Goal: Task Accomplishment & Management: Use online tool/utility

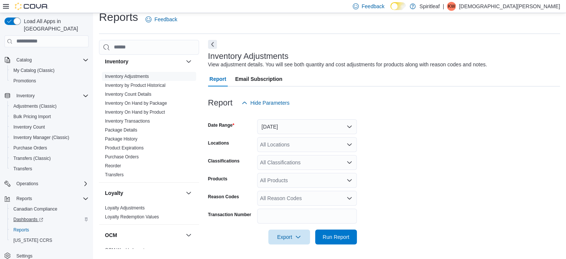
scroll to position [43, 0]
click at [18, 226] on span "Reports" at bounding box center [21, 229] width 16 height 6
click at [20, 226] on span "Reports" at bounding box center [21, 229] width 16 height 6
click at [293, 122] on button "[DATE]" at bounding box center [307, 126] width 100 height 15
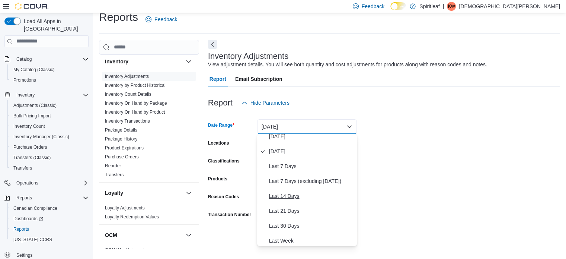
scroll to position [74, 0]
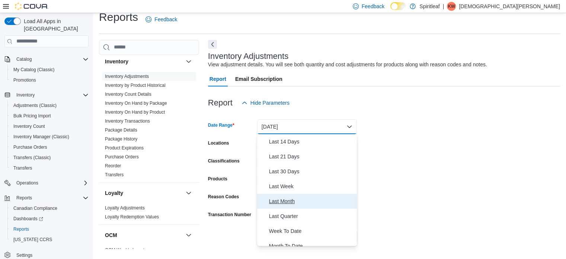
click at [275, 200] on span "Last Month" at bounding box center [311, 201] width 85 height 9
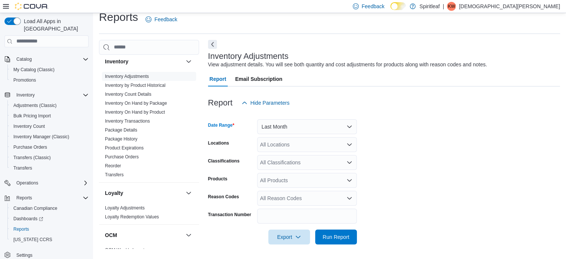
click at [323, 140] on div "All Locations" at bounding box center [307, 144] width 100 height 15
type input "***"
click at [301, 157] on span "209 - Seton" at bounding box center [298, 156] width 27 height 7
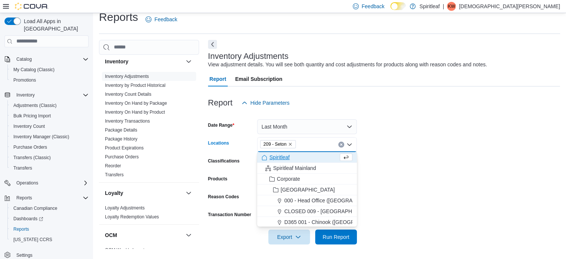
click at [382, 181] on form "Date Range Last Month Locations 209 - Seton Combo box. Selected. 209 - Seton. P…" at bounding box center [384, 177] width 352 height 134
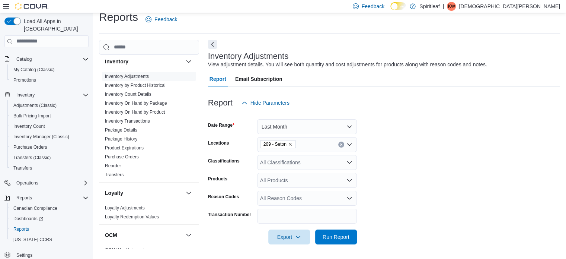
click at [309, 161] on div "All Classifications" at bounding box center [307, 162] width 100 height 15
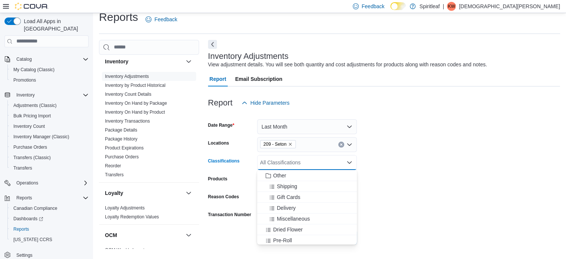
scroll to position [112, 0]
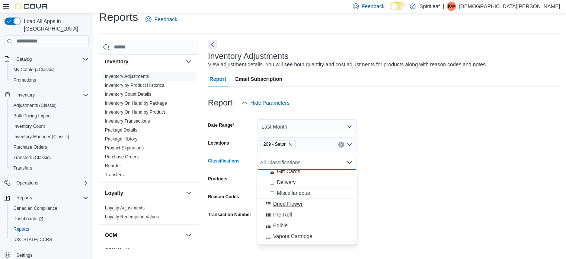
click at [283, 203] on span "Dried Flower" at bounding box center [287, 203] width 29 height 7
click at [283, 206] on span "Pre-Roll" at bounding box center [282, 203] width 19 height 7
click at [283, 207] on span "Edible" at bounding box center [280, 203] width 15 height 7
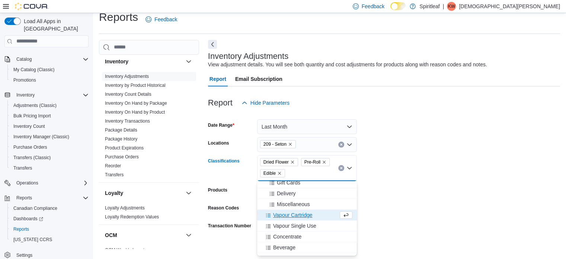
click at [283, 211] on span "Vapour Cartridge" at bounding box center [292, 214] width 39 height 7
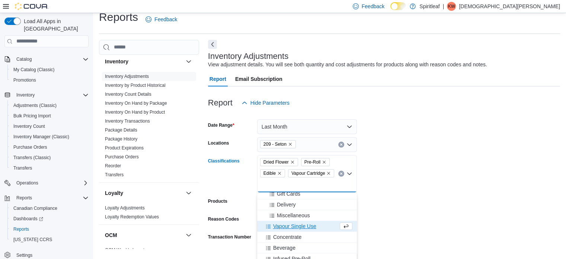
click at [282, 226] on span "Vapour Single Use" at bounding box center [294, 225] width 43 height 7
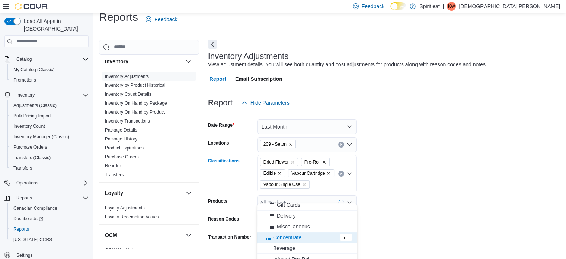
click at [282, 237] on span "Concentrate" at bounding box center [287, 236] width 28 height 7
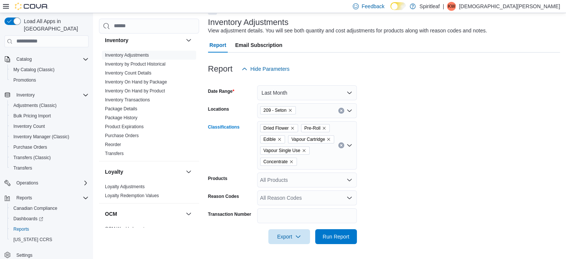
scroll to position [54, 0]
click at [334, 158] on div "Dried Flower Pre-Roll Edible Vapour Cartridge Vapour Single Use Concentrate" at bounding box center [307, 145] width 100 height 48
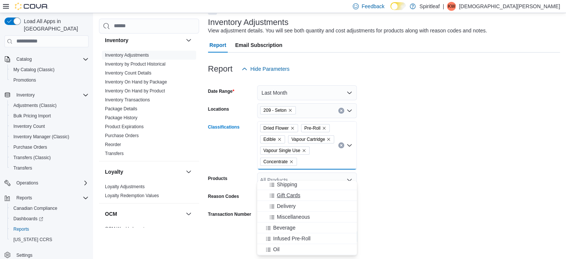
scroll to position [112, 0]
click at [288, 211] on span "Beverage" at bounding box center [284, 214] width 22 height 7
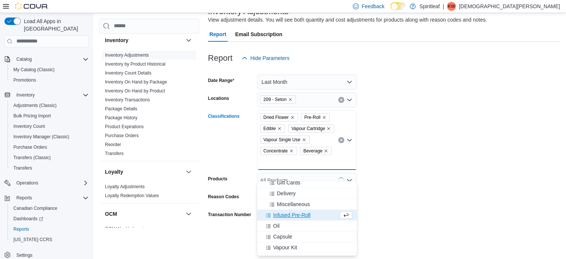
click at [293, 215] on span "Infused Pre-Roll" at bounding box center [291, 214] width 37 height 7
click at [280, 228] on span "Capsule" at bounding box center [282, 225] width 19 height 7
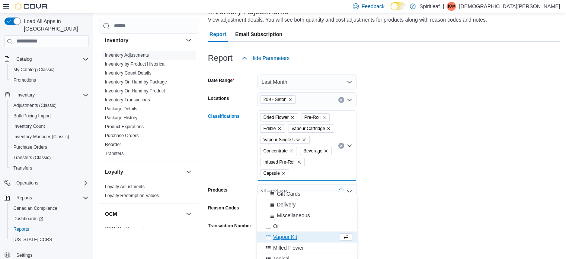
click at [280, 228] on div "Oil" at bounding box center [307, 225] width 91 height 7
click at [280, 228] on span "Vapour Kit" at bounding box center [285, 225] width 24 height 7
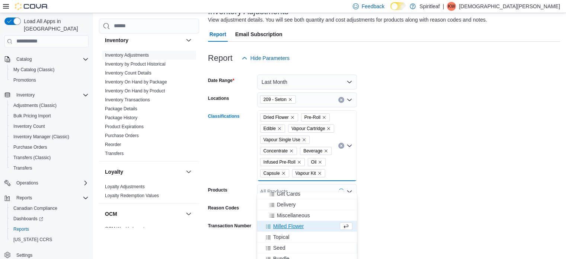
click at [280, 228] on span "Milled Flower" at bounding box center [288, 225] width 31 height 7
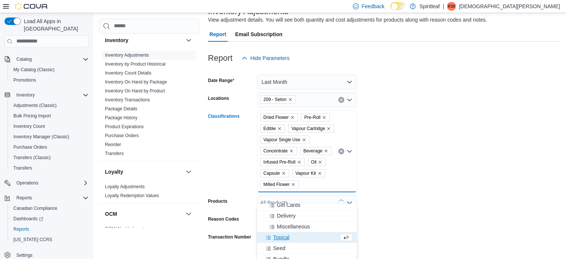
click at [284, 235] on span "Topical" at bounding box center [281, 236] width 16 height 7
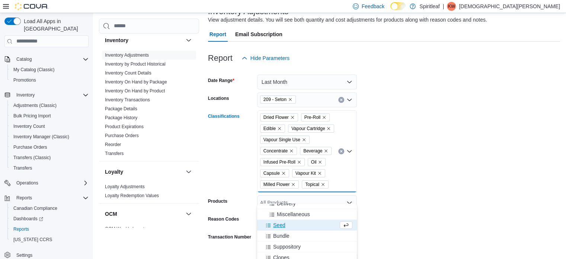
scroll to position [131, 0]
click at [295, 258] on span "Infused Flower" at bounding box center [290, 261] width 34 height 7
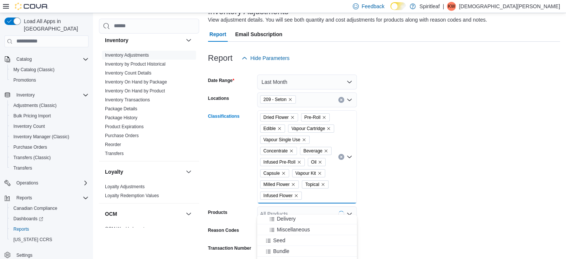
click at [375, 207] on form "Date Range Last Month Locations 209 - Seton Classifications Dried Flower Pre-Ro…" at bounding box center [384, 172] width 352 height 212
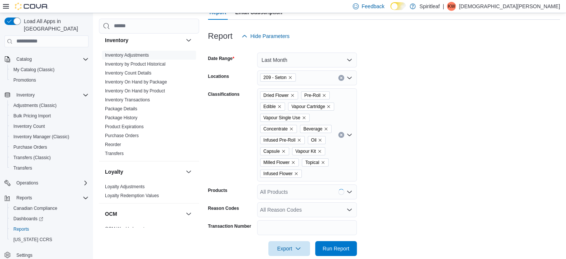
scroll to position [99, 0]
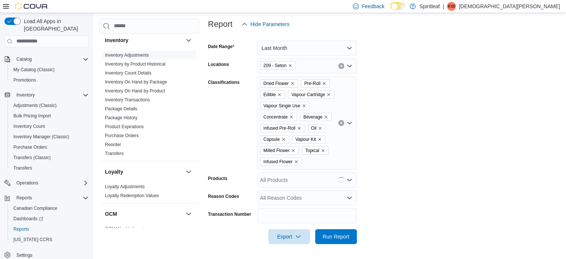
click at [302, 198] on div "All Reason Codes" at bounding box center [307, 197] width 100 height 15
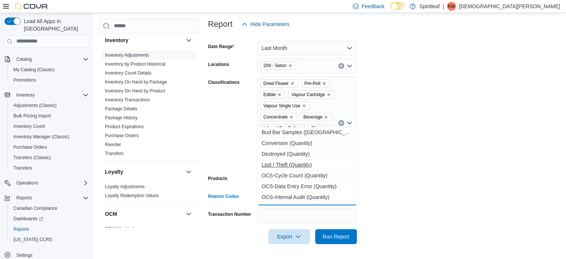
click at [295, 161] on span "Lost / Theft (Quantity)" at bounding box center [307, 164] width 91 height 7
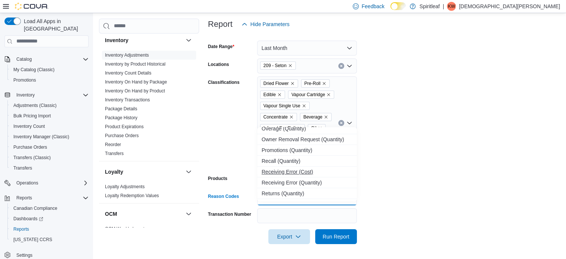
scroll to position [149, 0]
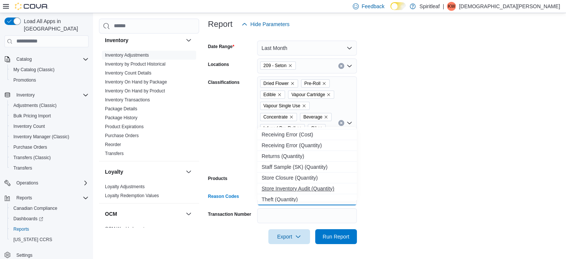
click at [296, 185] on span "Store Inventory Audit (Quantity)" at bounding box center [307, 188] width 91 height 7
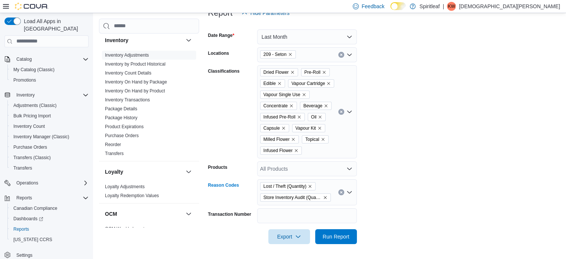
scroll to position [110, 0]
click at [274, 236] on span "Export" at bounding box center [289, 236] width 33 height 15
click at [286, 199] on span "Export to Excel" at bounding box center [291, 202] width 34 height 6
click at [295, 199] on span "Export to Excel" at bounding box center [291, 202] width 34 height 6
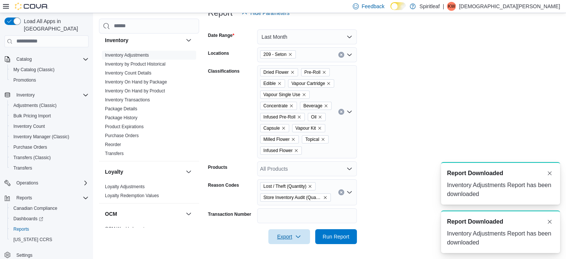
scroll to position [0, 0]
